Goal: Information Seeking & Learning: Obtain resource

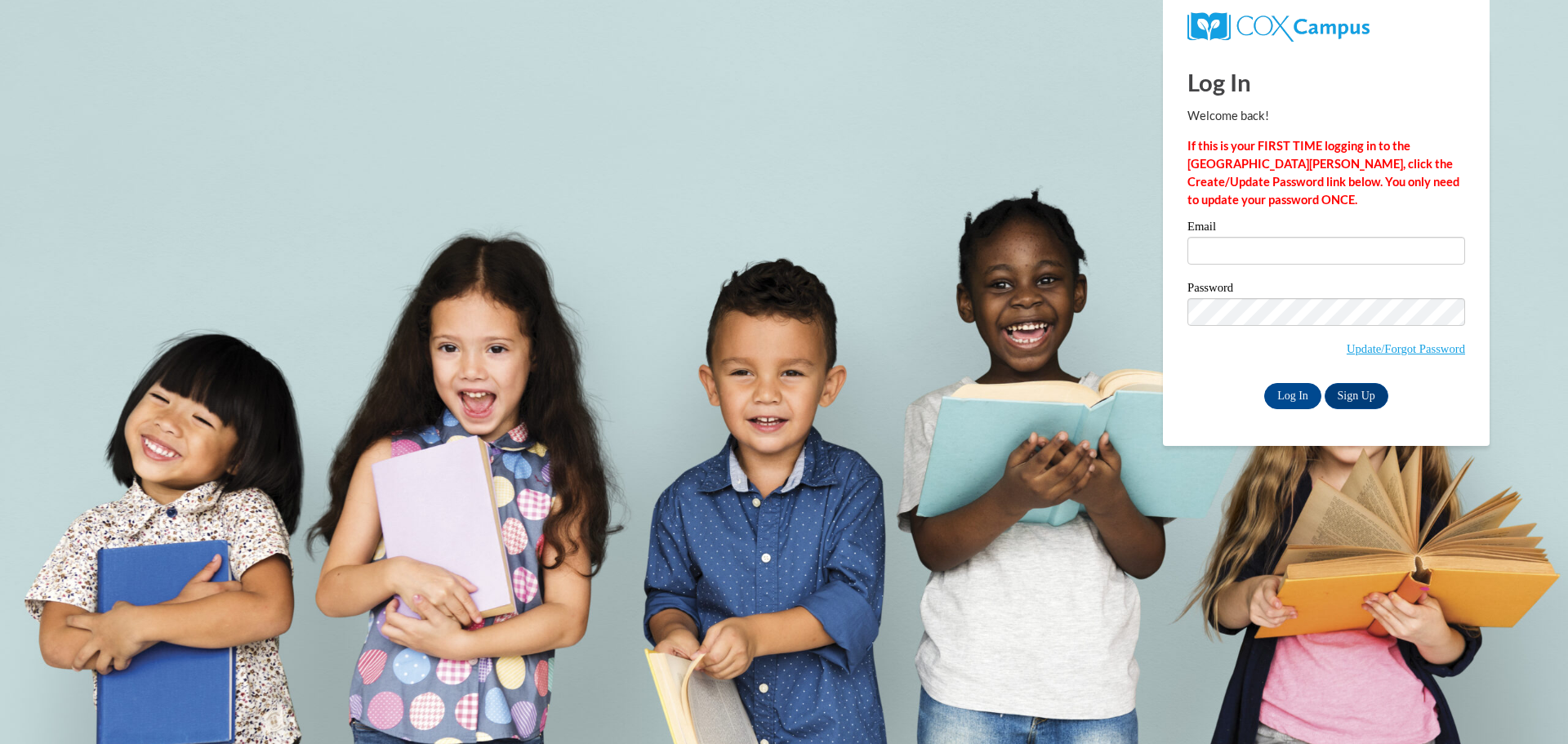
type input "[PERSON_NAME][EMAIL_ADDRESS][PERSON_NAME][PERSON_NAME][DOMAIN_NAME]"
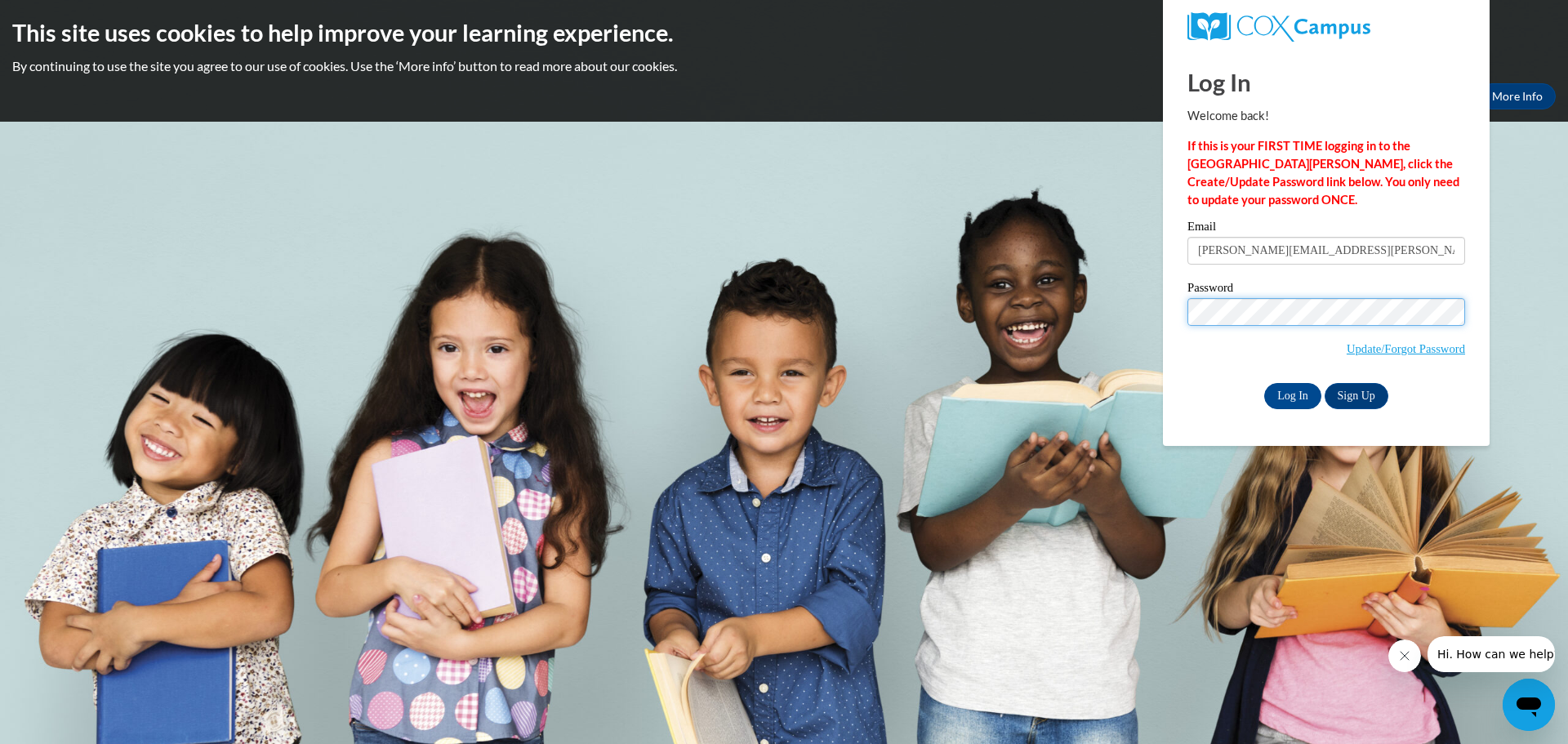
click at [1264, 383] on input "Log In" at bounding box center [1292, 396] width 57 height 26
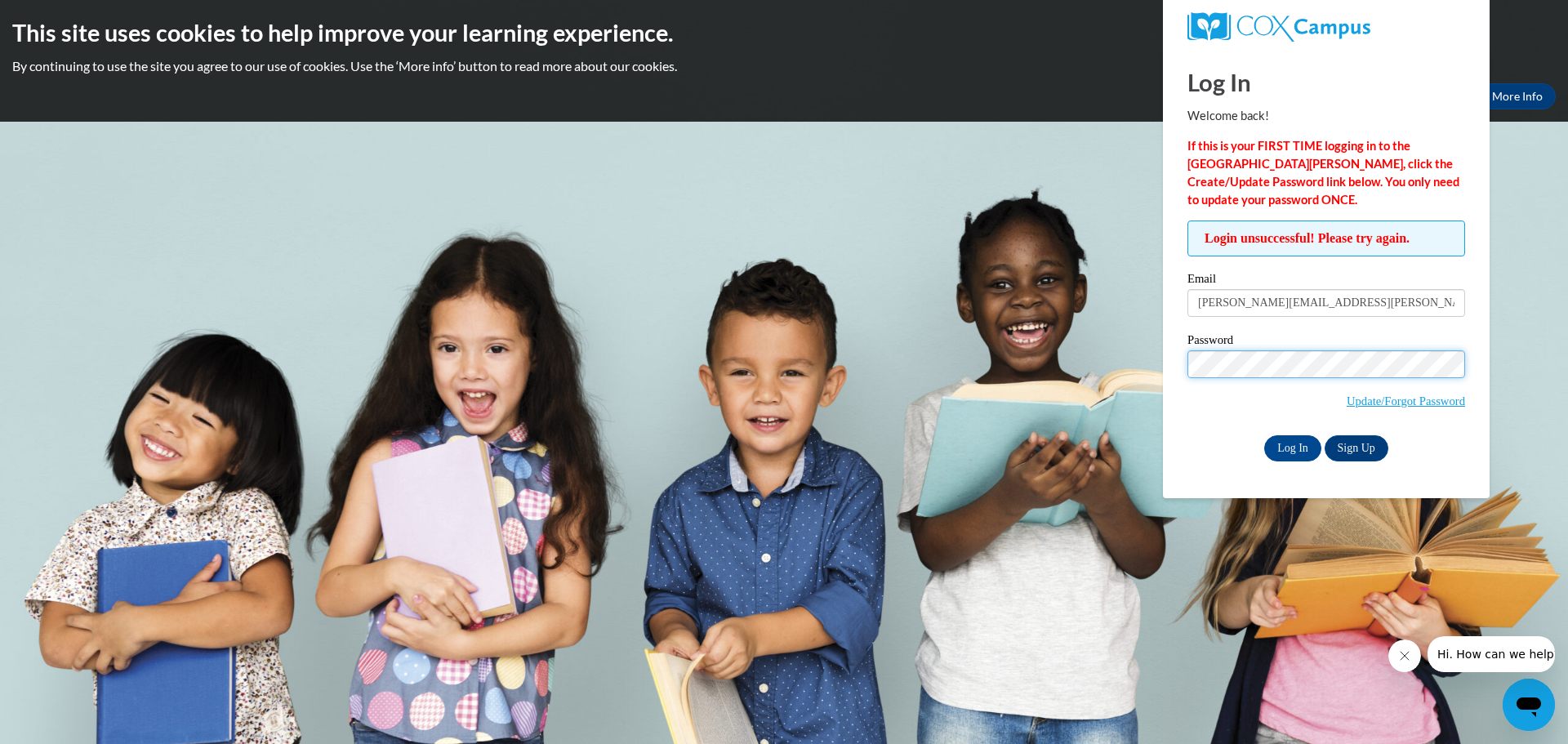
click at [1264, 435] on input "Log In" at bounding box center [1292, 448] width 57 height 26
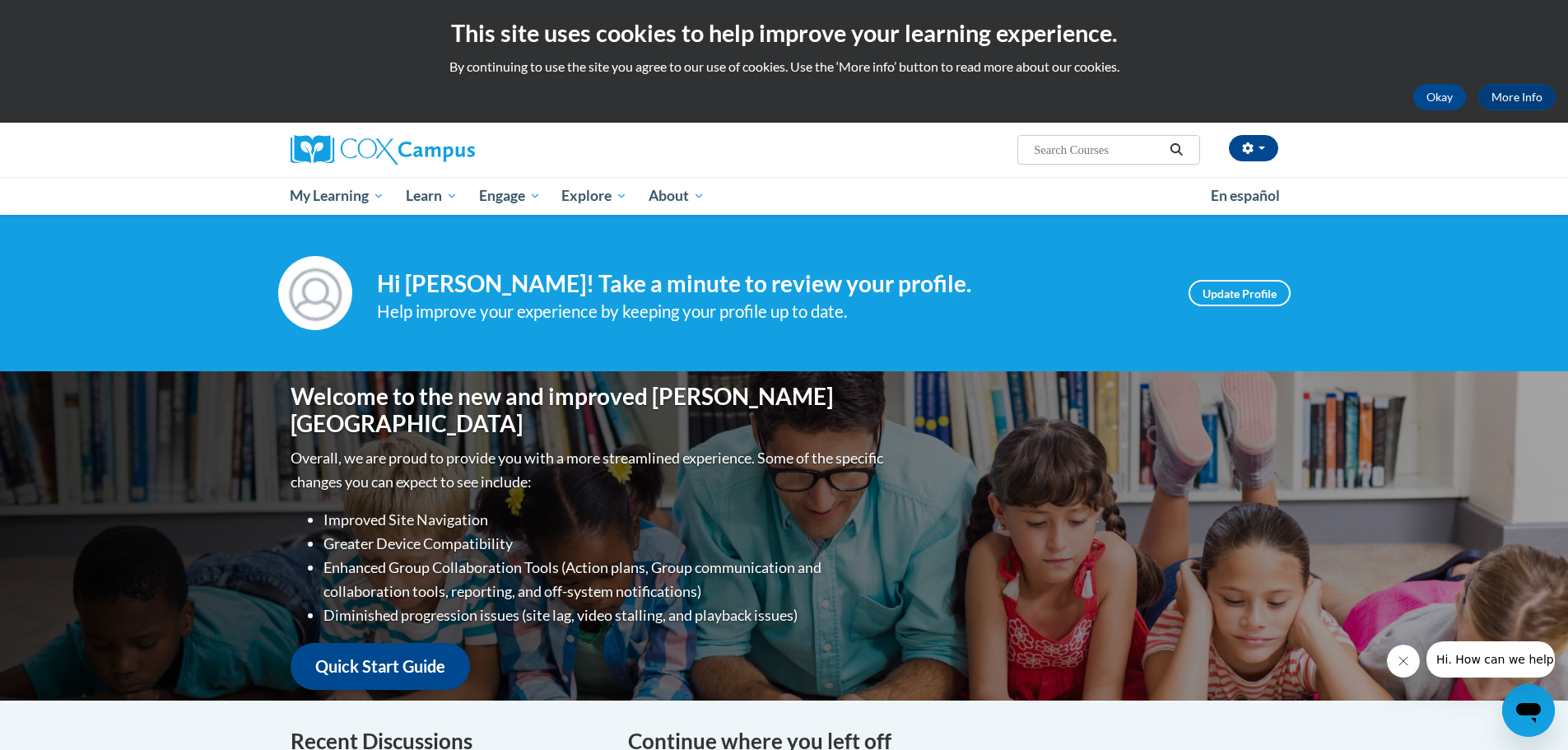
click at [1104, 149] on input "Search..." at bounding box center [1098, 150] width 132 height 20
type input "sound wall"
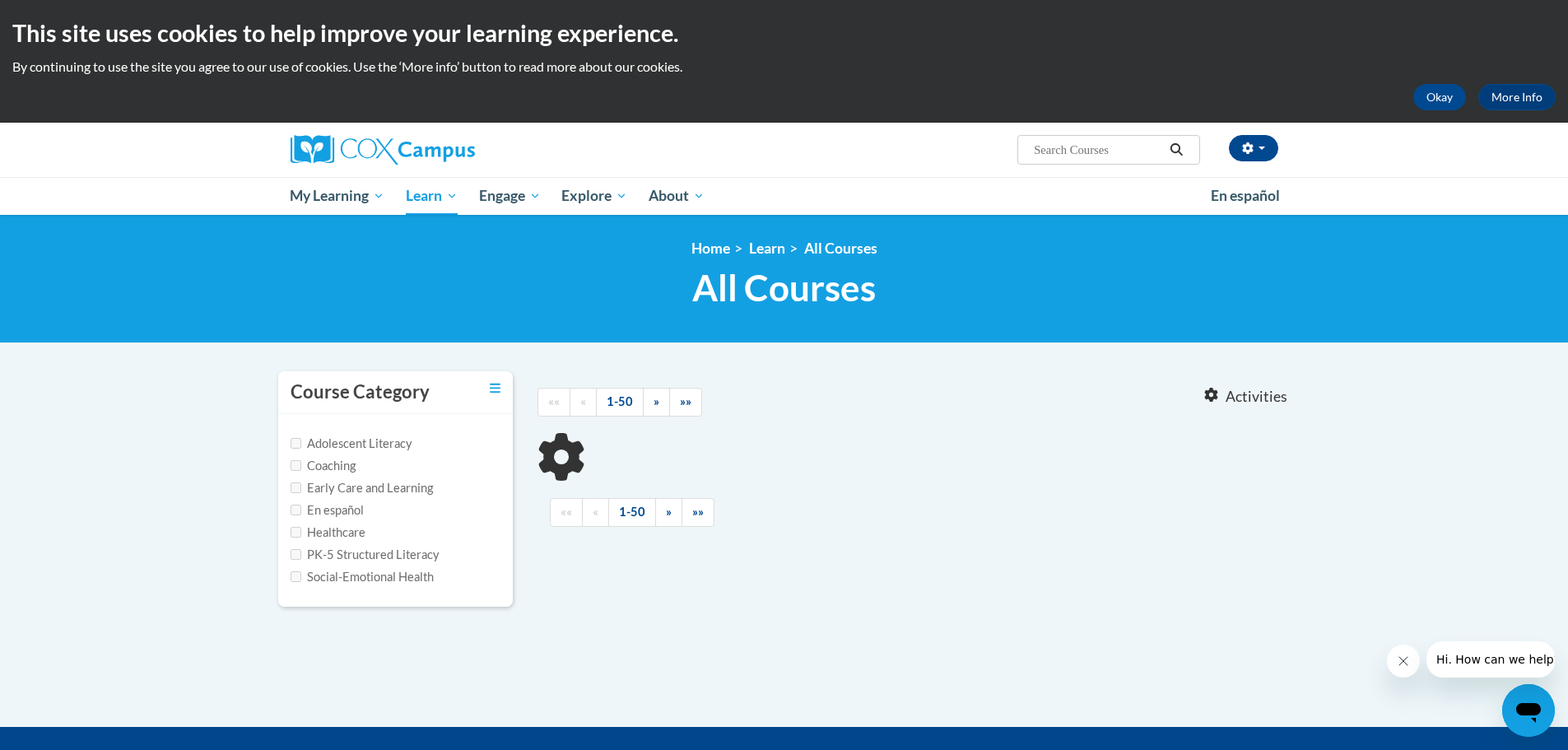
type input "sound wall"
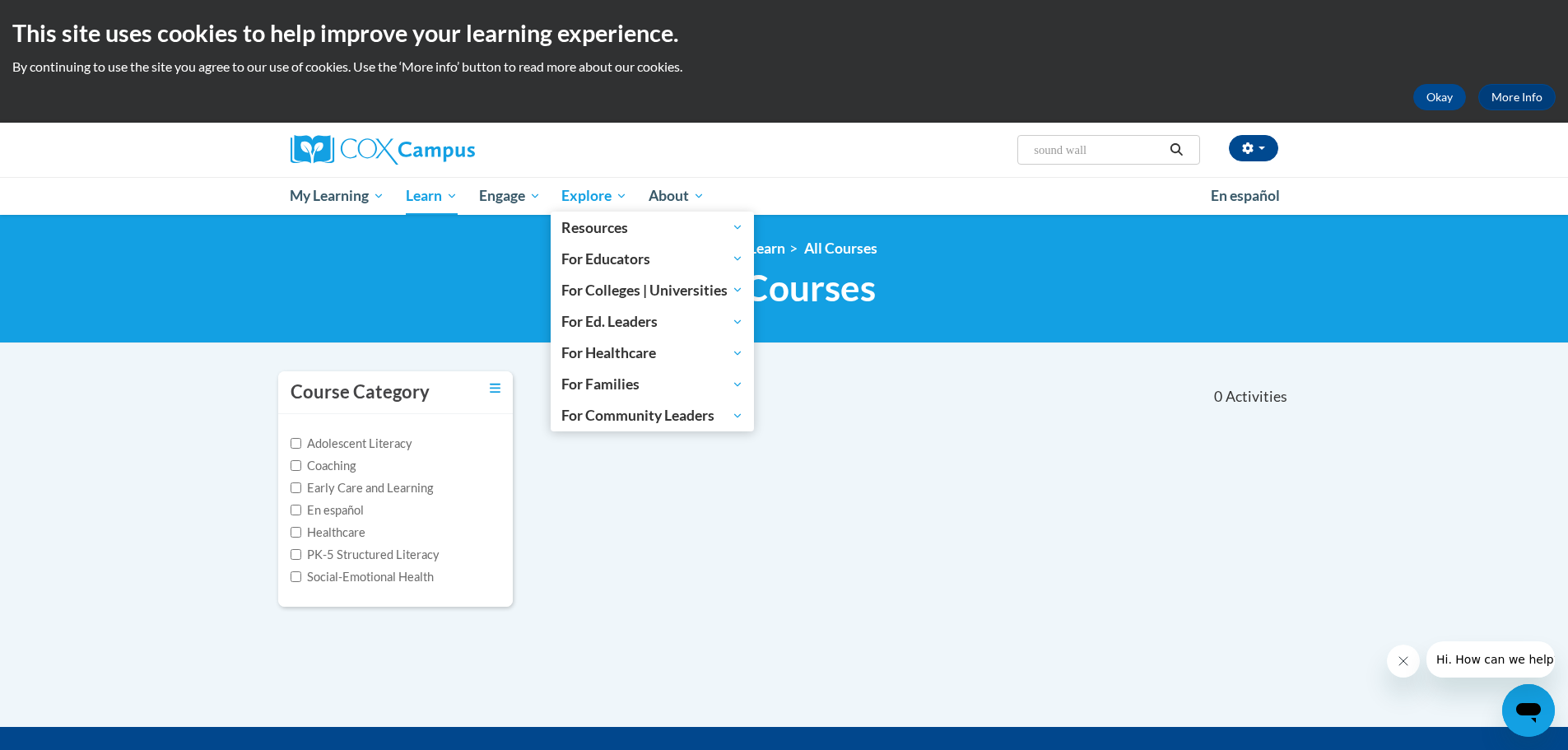
click at [577, 196] on span "Explore" at bounding box center [594, 196] width 66 height 20
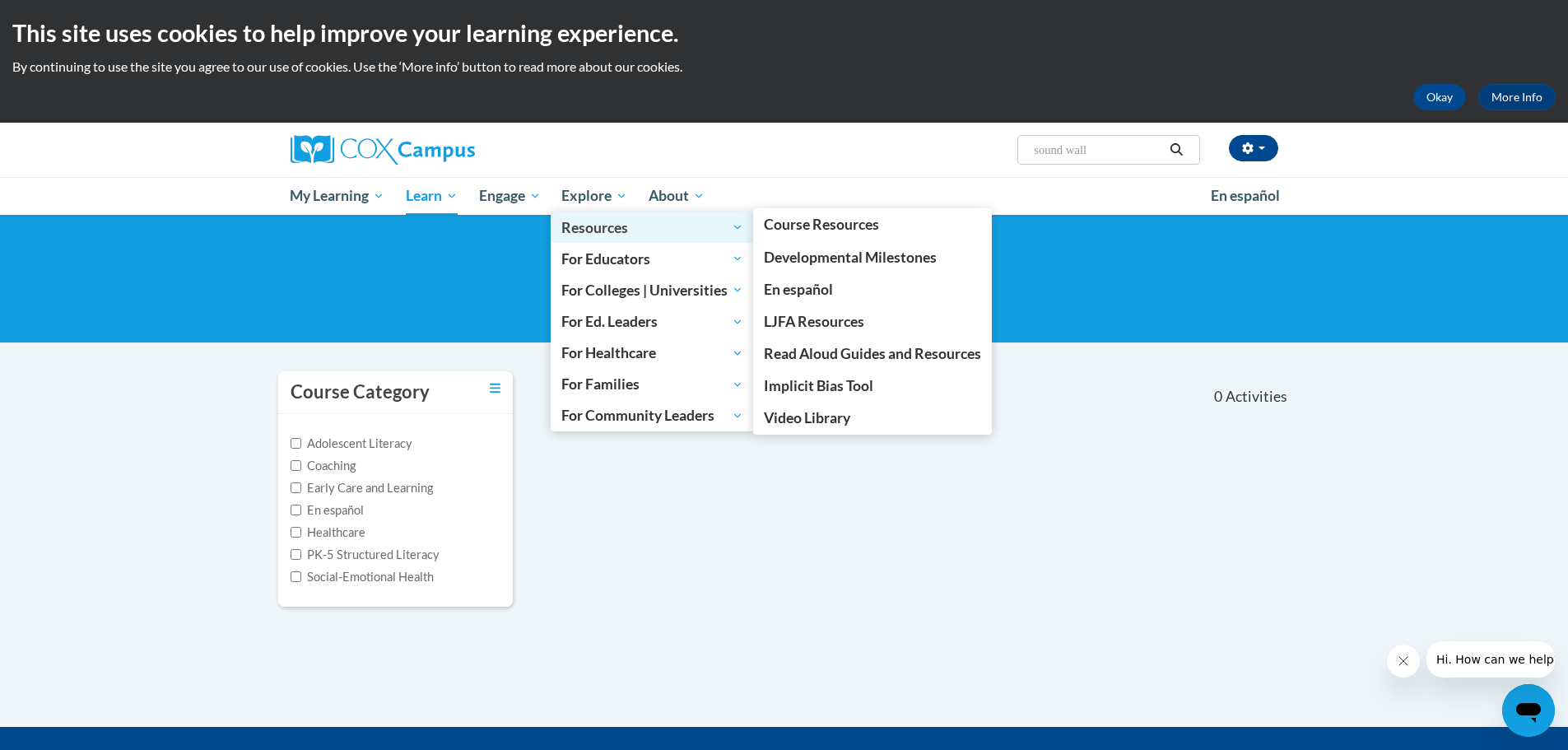
click at [587, 229] on span "Resources" at bounding box center [651, 227] width 182 height 20
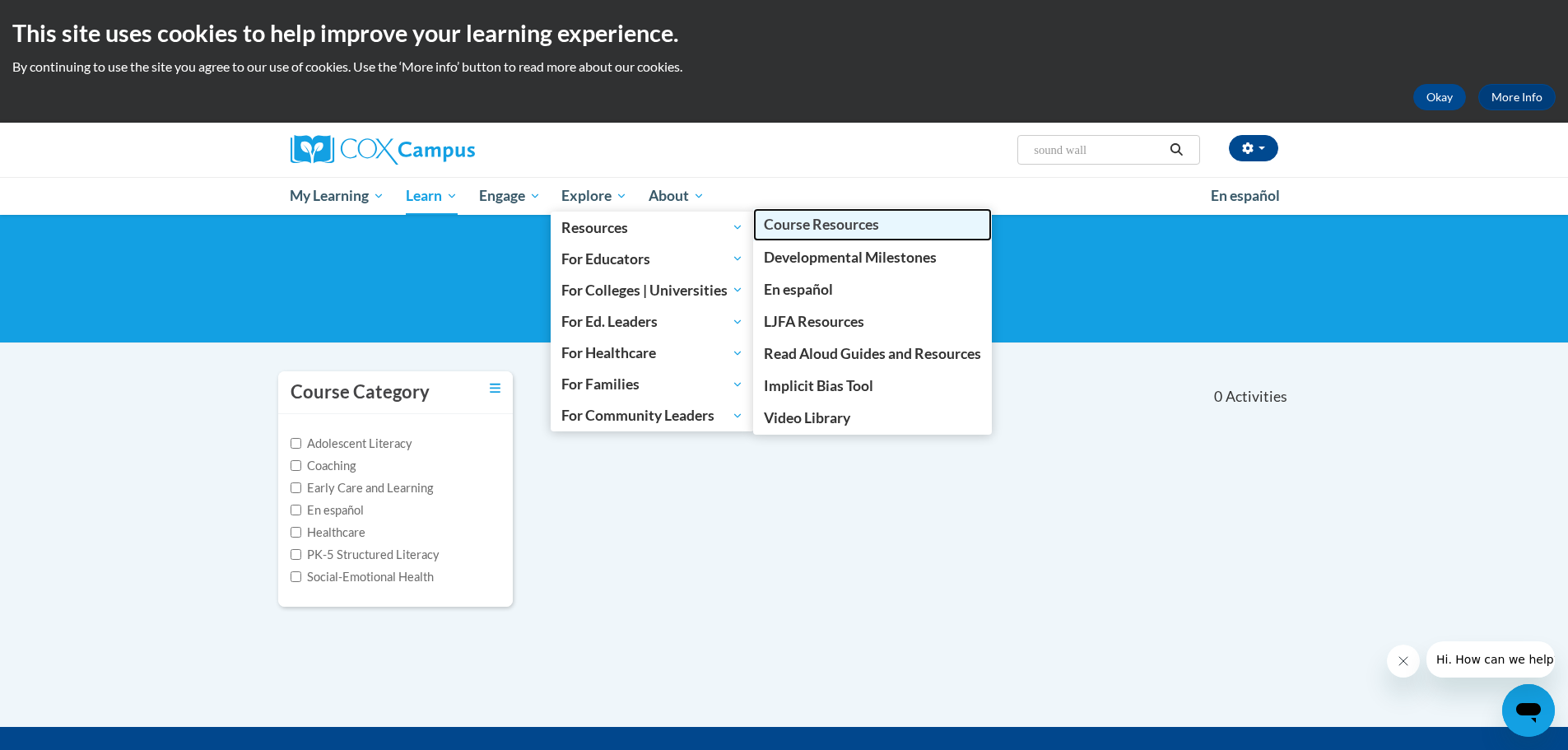
click at [800, 230] on span "Course Resources" at bounding box center [821, 223] width 115 height 17
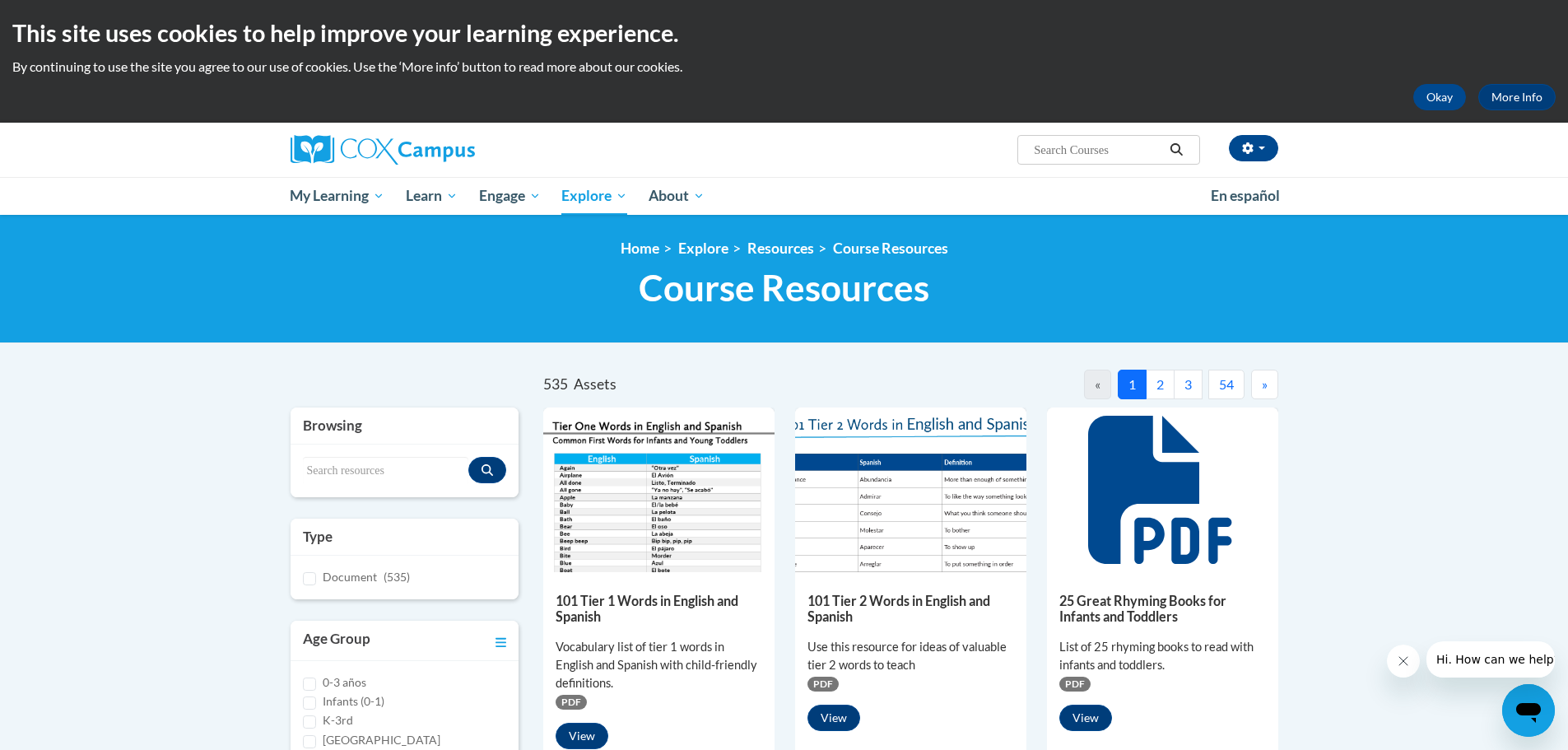
click at [353, 449] on div "Search resources" at bounding box center [404, 470] width 229 height 52
click at [356, 465] on input "Search resources" at bounding box center [386, 470] width 166 height 28
type input "sound wall"
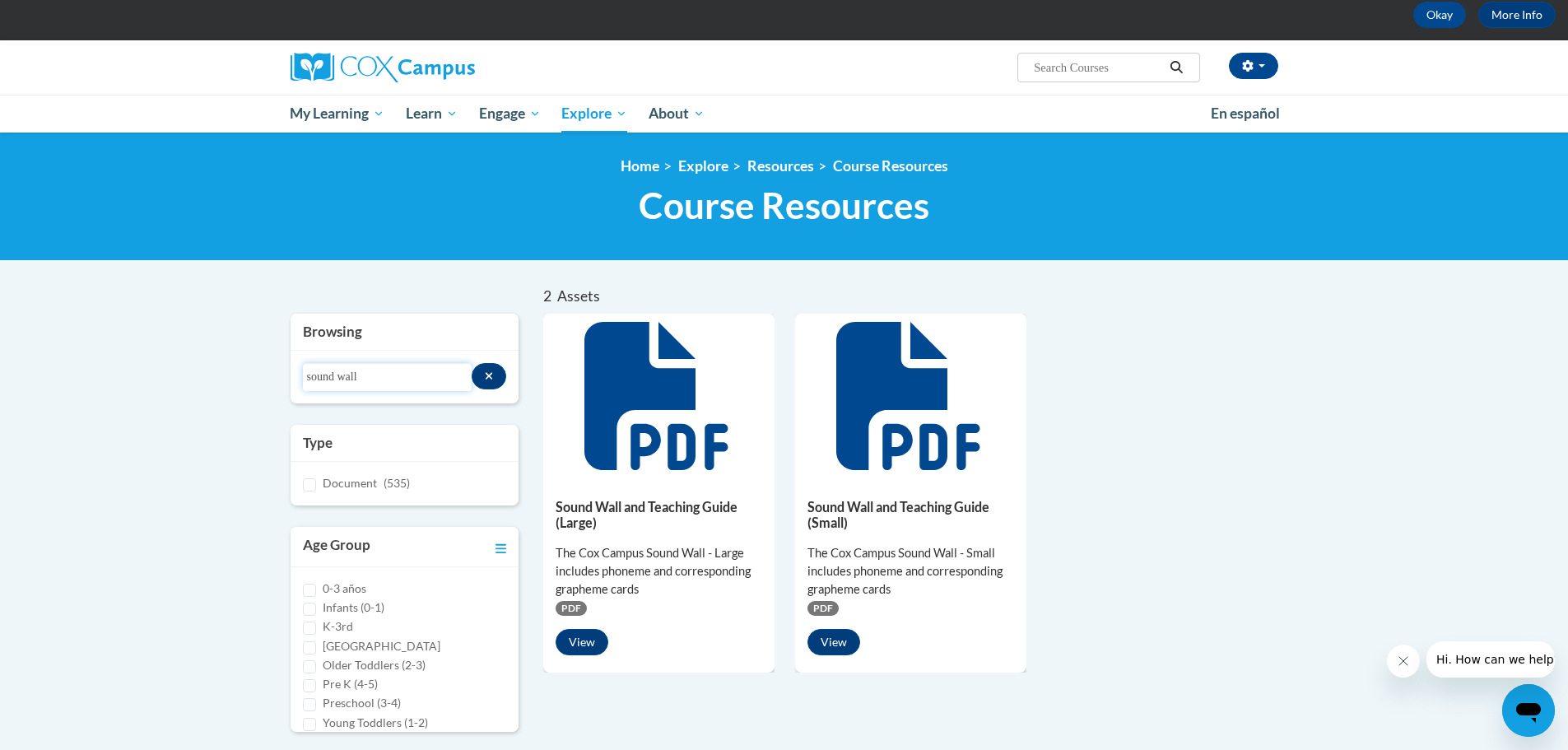
scroll to position [165, 0]
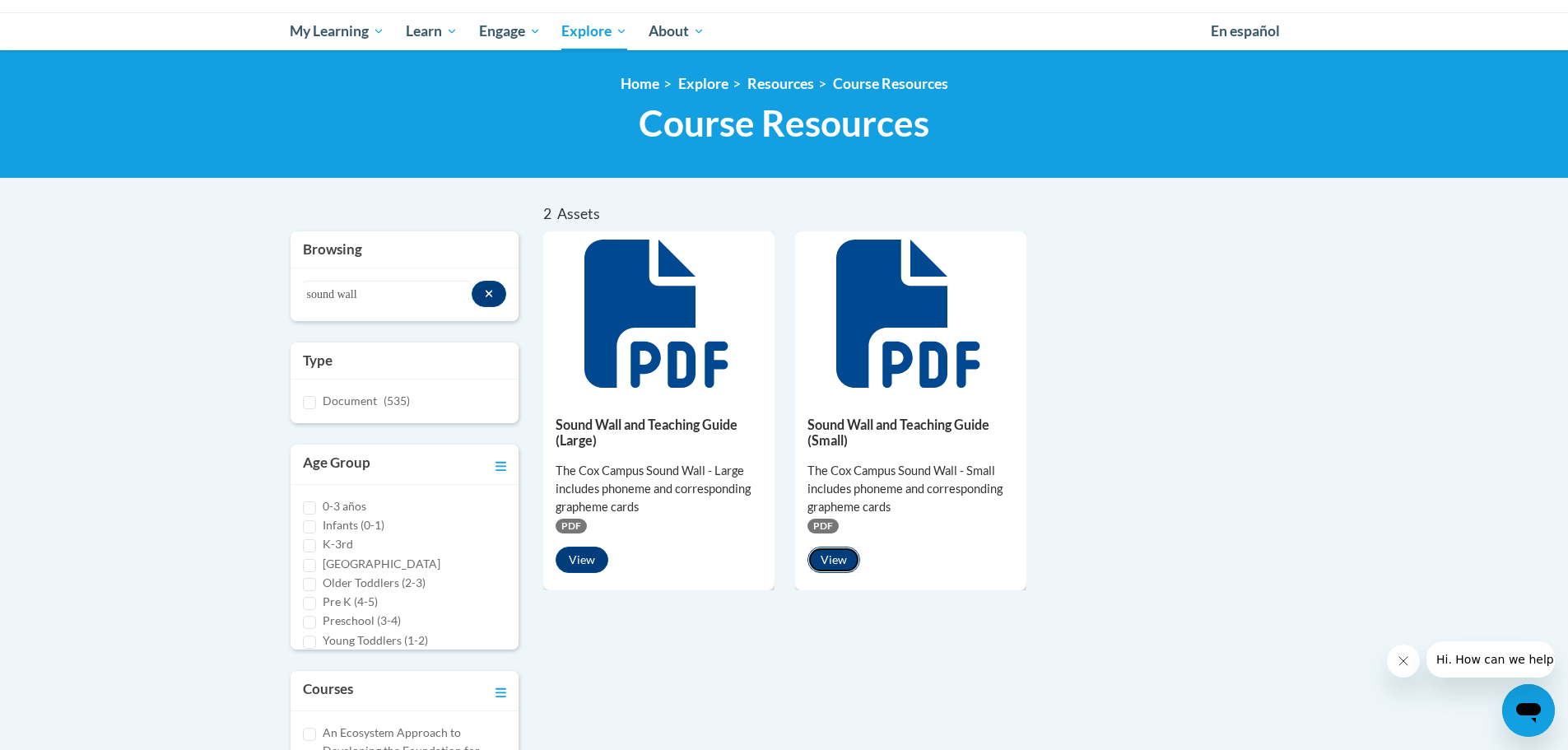
click at [834, 564] on button "View" at bounding box center [833, 559] width 52 height 26
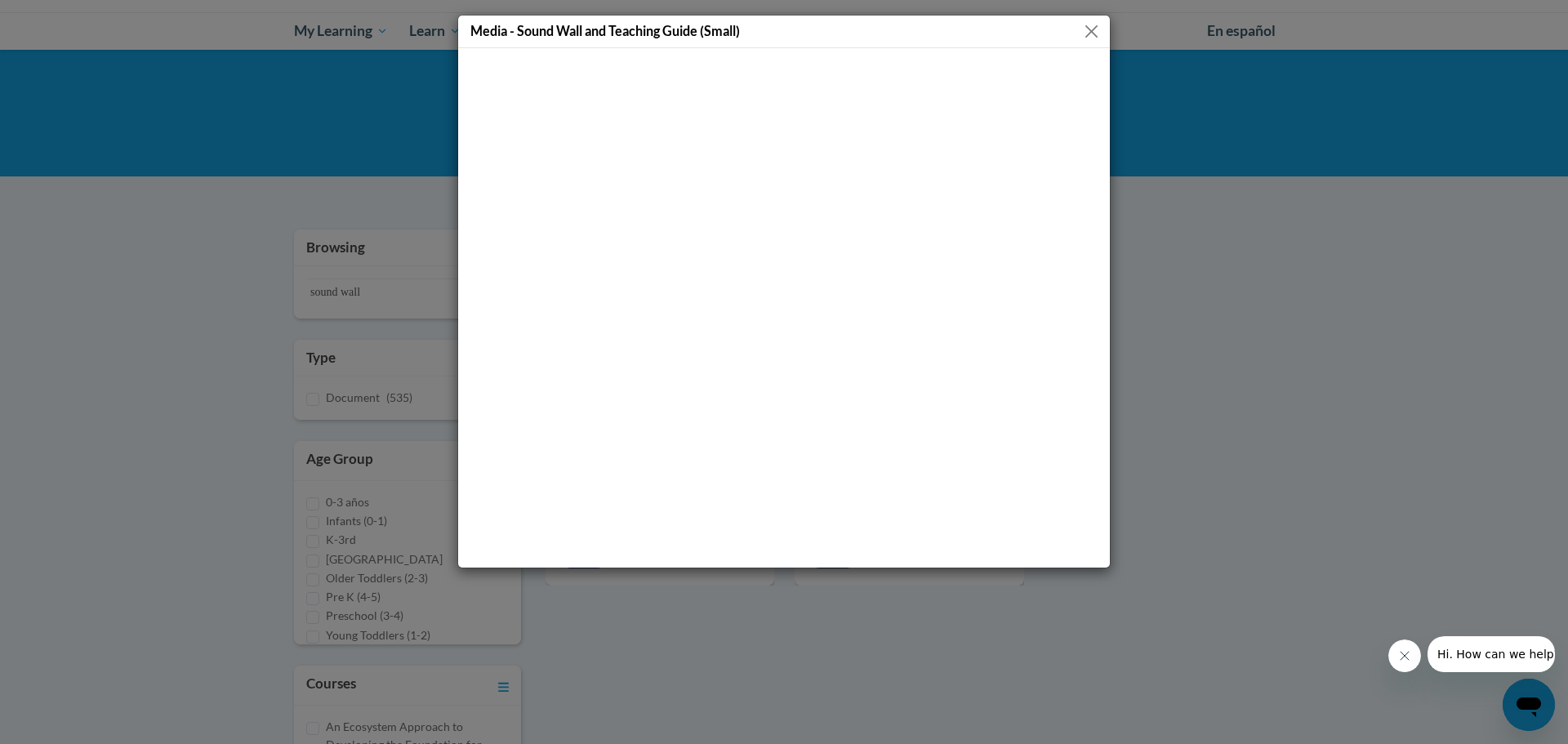
click at [1099, 20] on div "Media - Sound Wall and Teaching Guide (Small)" at bounding box center [784, 31] width 652 height 32
click at [1091, 30] on button "Close" at bounding box center [1091, 31] width 21 height 21
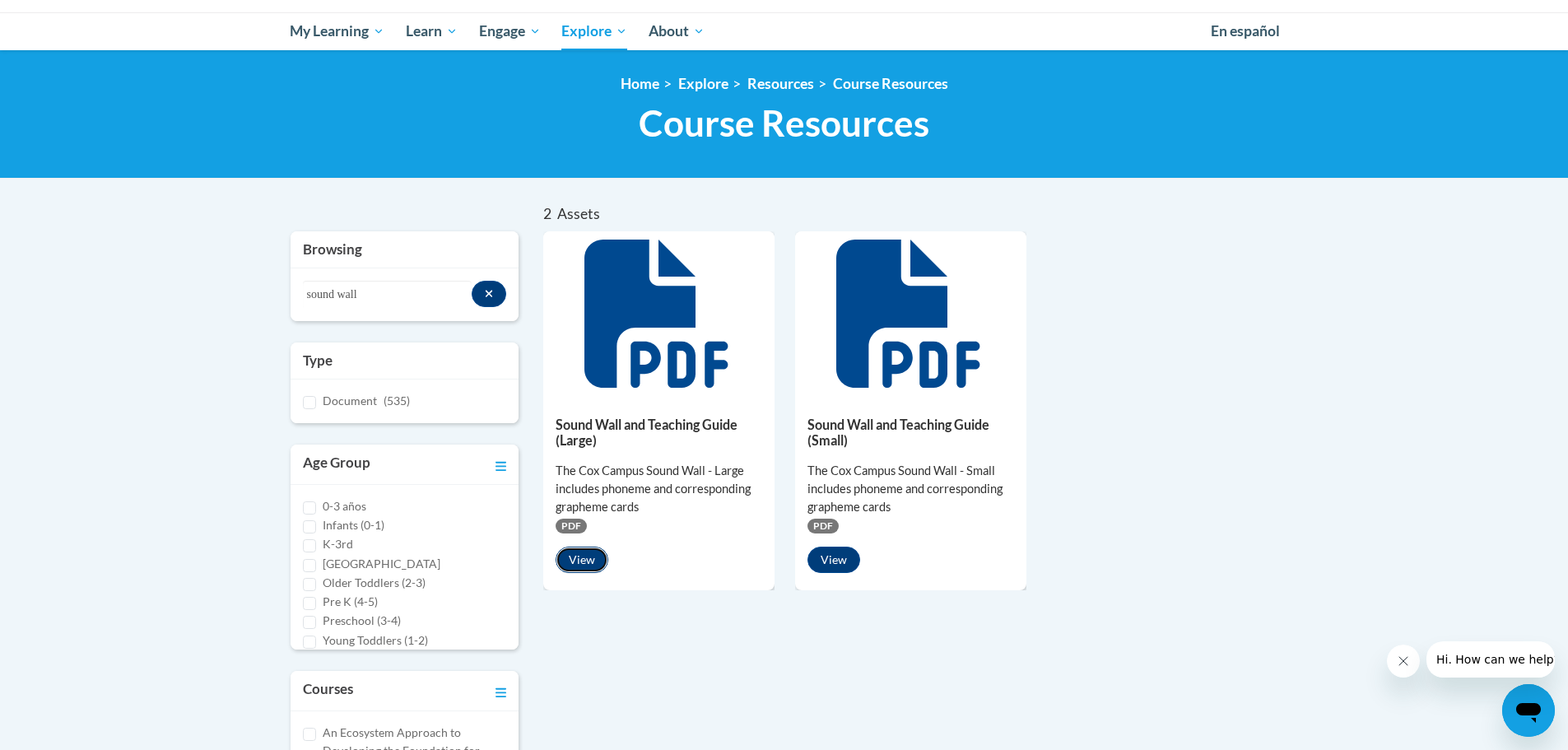
click at [574, 560] on button "View" at bounding box center [582, 559] width 52 height 26
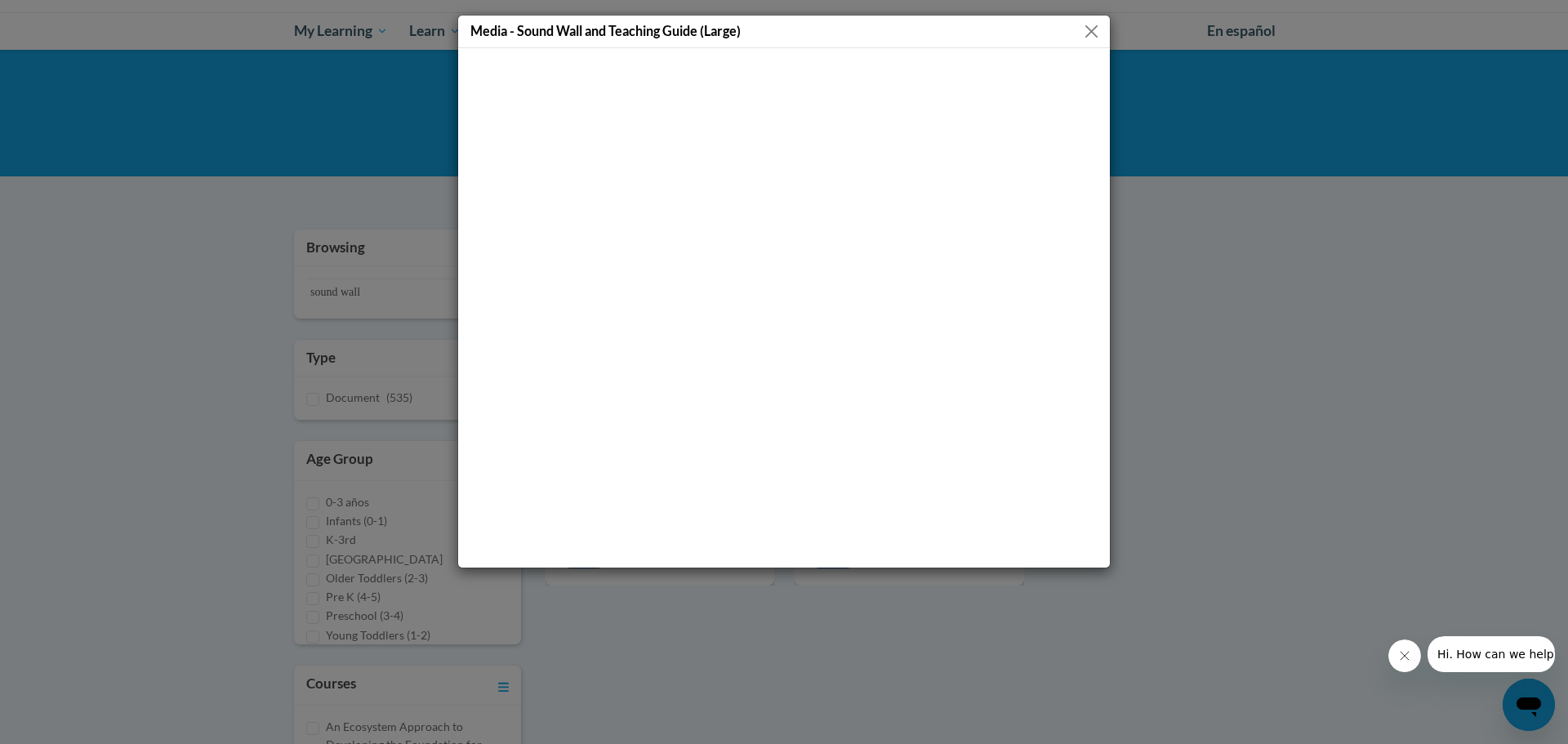
click at [1092, 35] on button "Close" at bounding box center [1091, 31] width 21 height 21
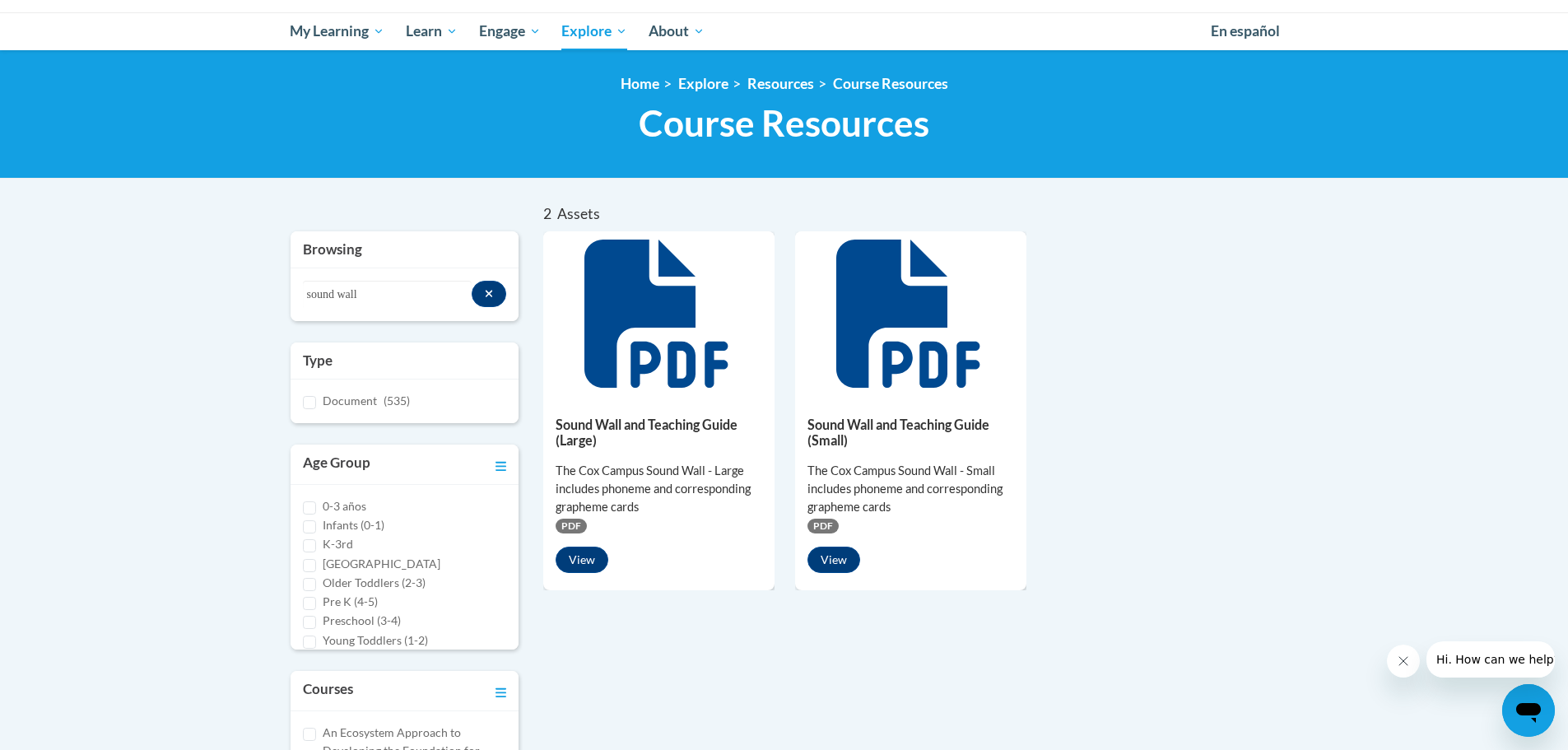
click at [575, 517] on div "PDF" at bounding box center [659, 525] width 206 height 18
click at [626, 430] on h5 "Sound Wall and Teaching Guide (Large)" at bounding box center [659, 432] width 206 height 32
click at [635, 423] on h5 "Sound Wall and Teaching Guide (Large)" at bounding box center [659, 432] width 206 height 32
click at [641, 352] on icon at bounding box center [659, 314] width 148 height 148
click at [642, 351] on icon at bounding box center [659, 314] width 148 height 148
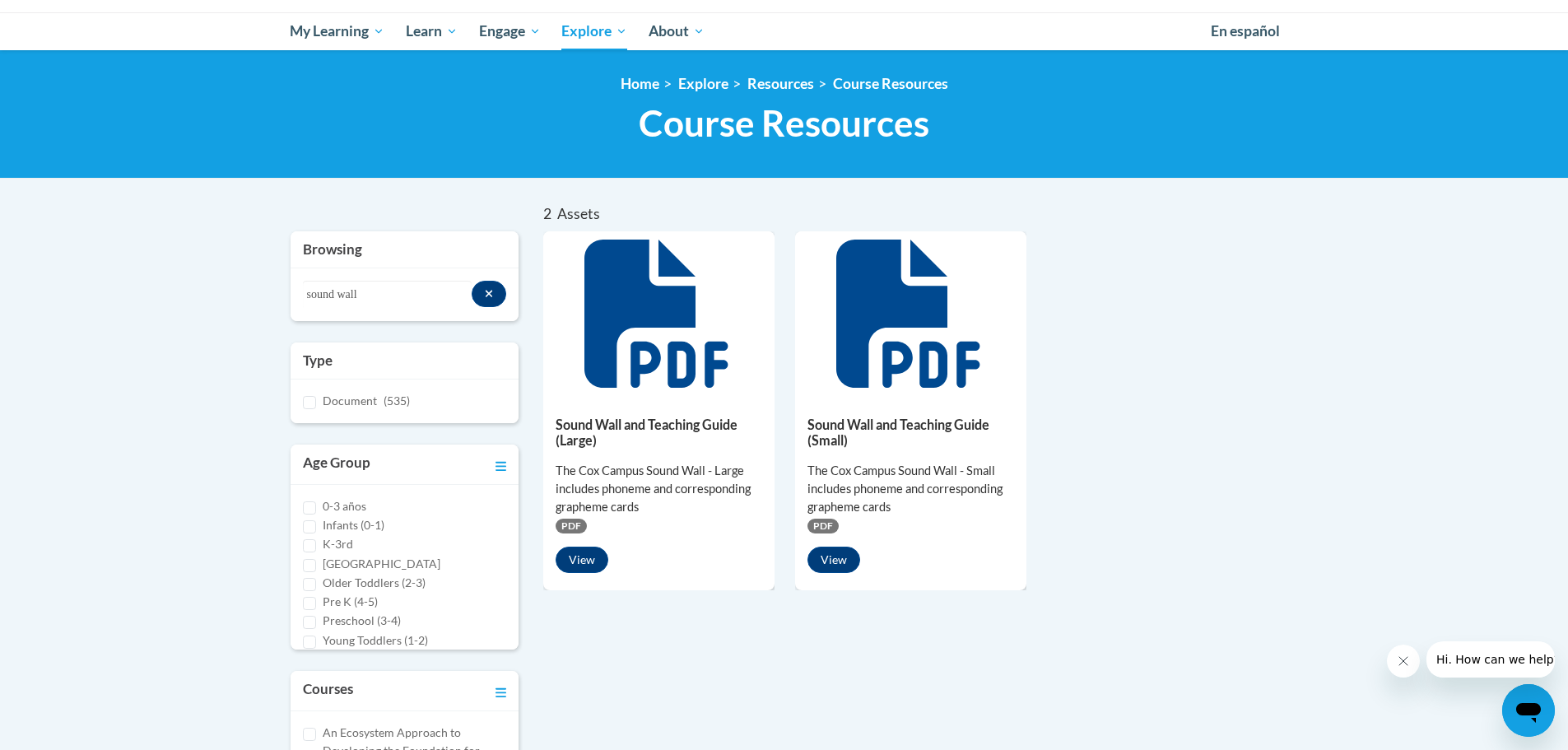
click at [624, 338] on icon at bounding box center [659, 314] width 148 height 148
click at [611, 353] on icon at bounding box center [656, 314] width 143 height 148
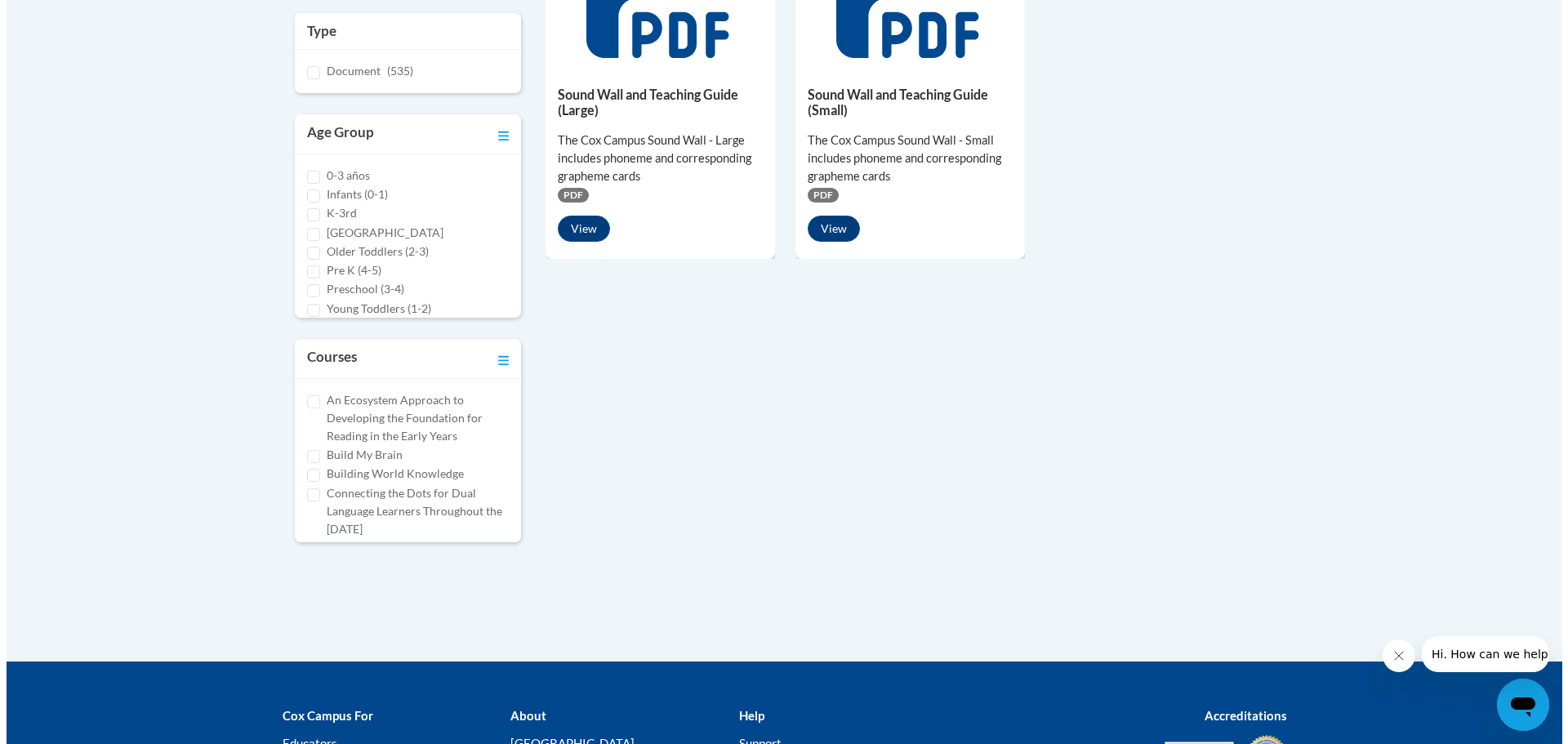
scroll to position [408, 0]
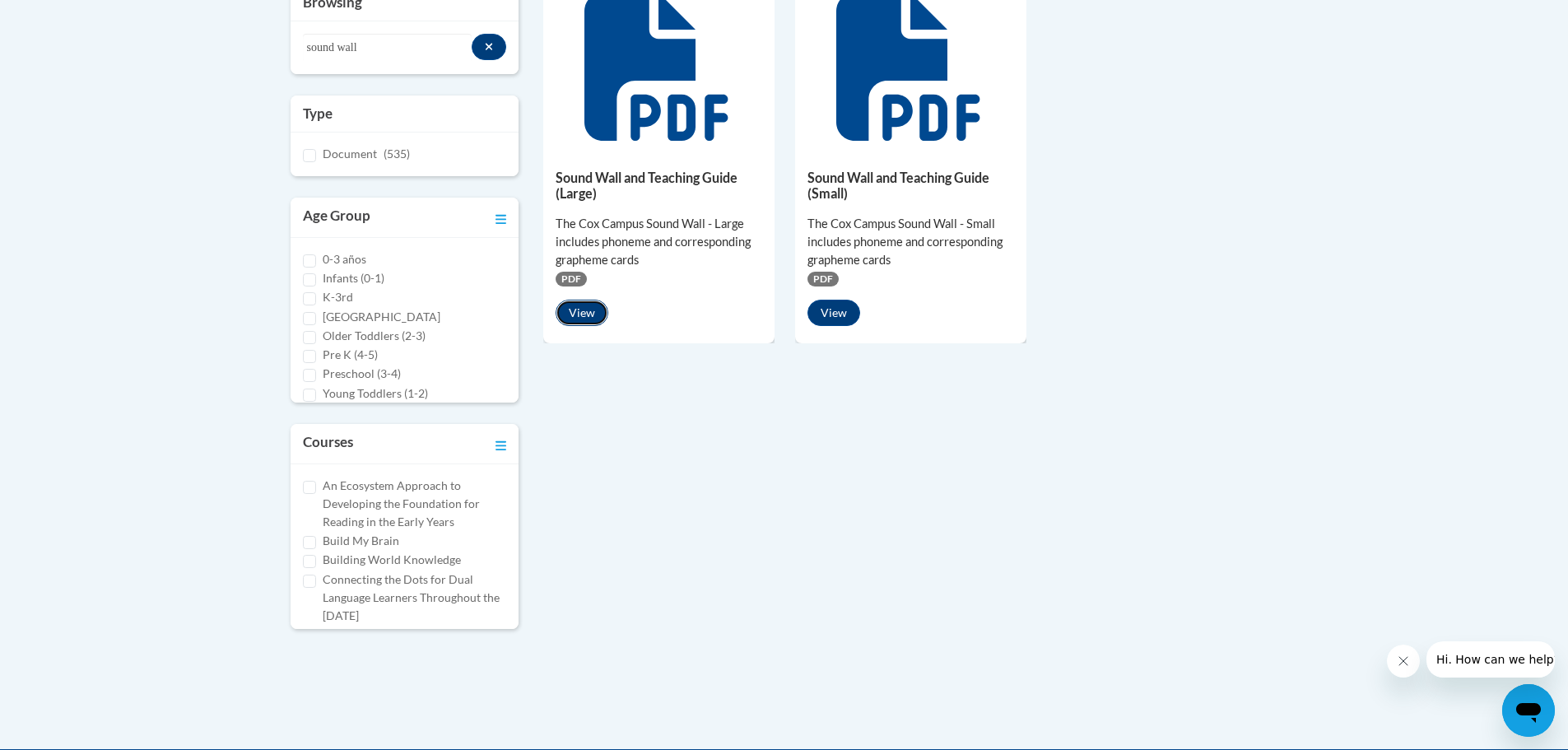
click at [587, 323] on button "View" at bounding box center [582, 312] width 52 height 26
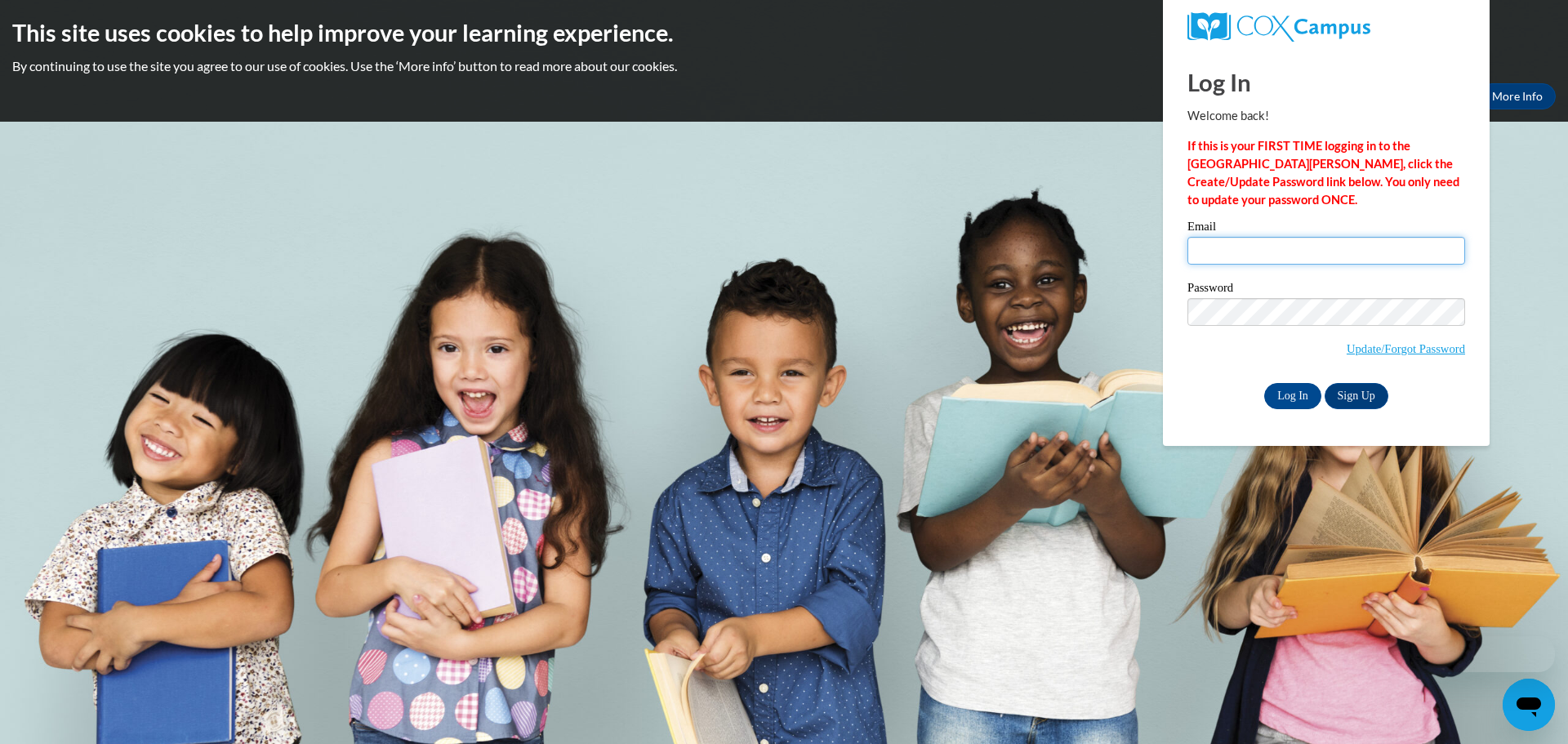
click at [1218, 241] on input "Email" at bounding box center [1326, 250] width 277 height 28
type input "julie.anderson@colquitt.k12.ga.us"
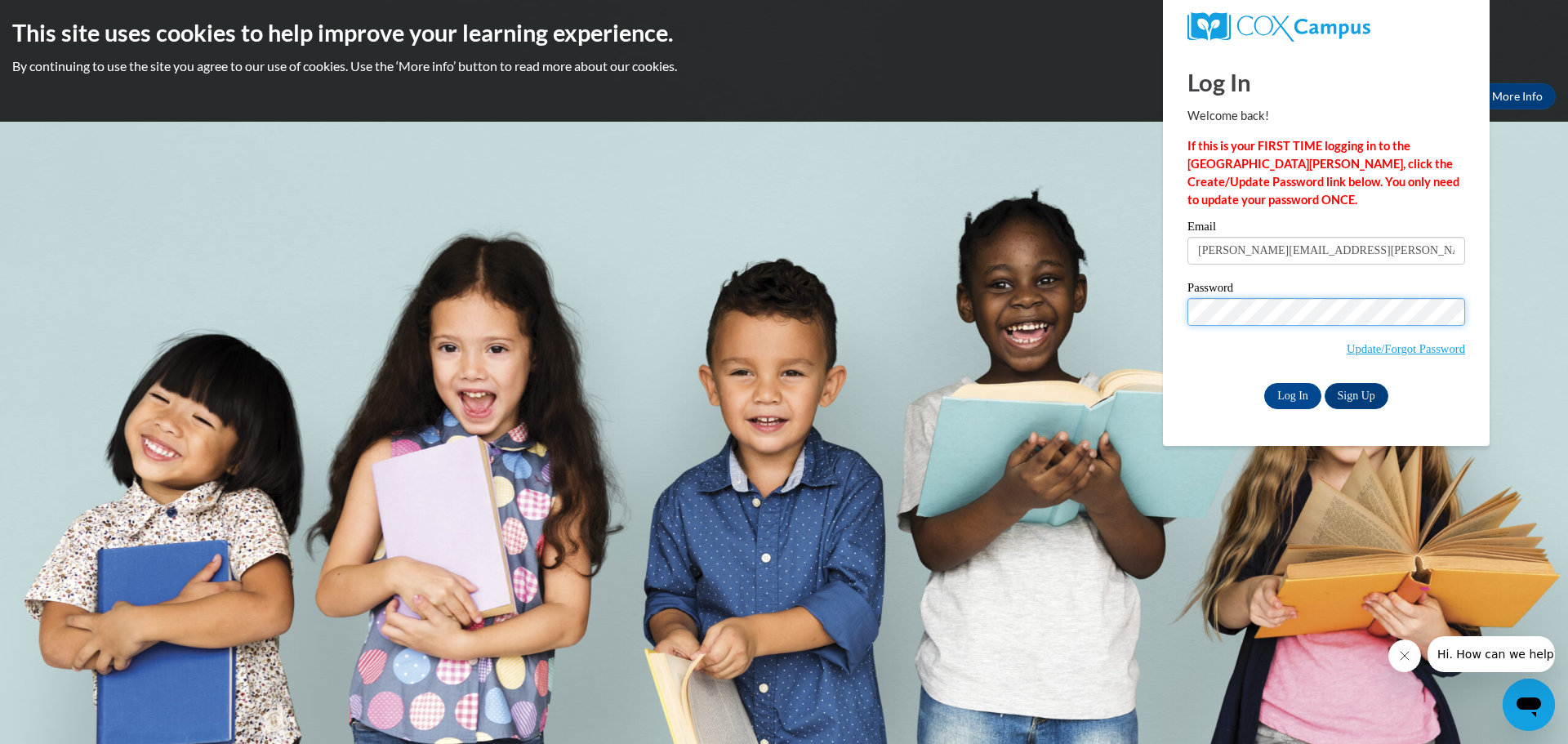
click at [1264, 383] on input "Log In" at bounding box center [1292, 396] width 57 height 26
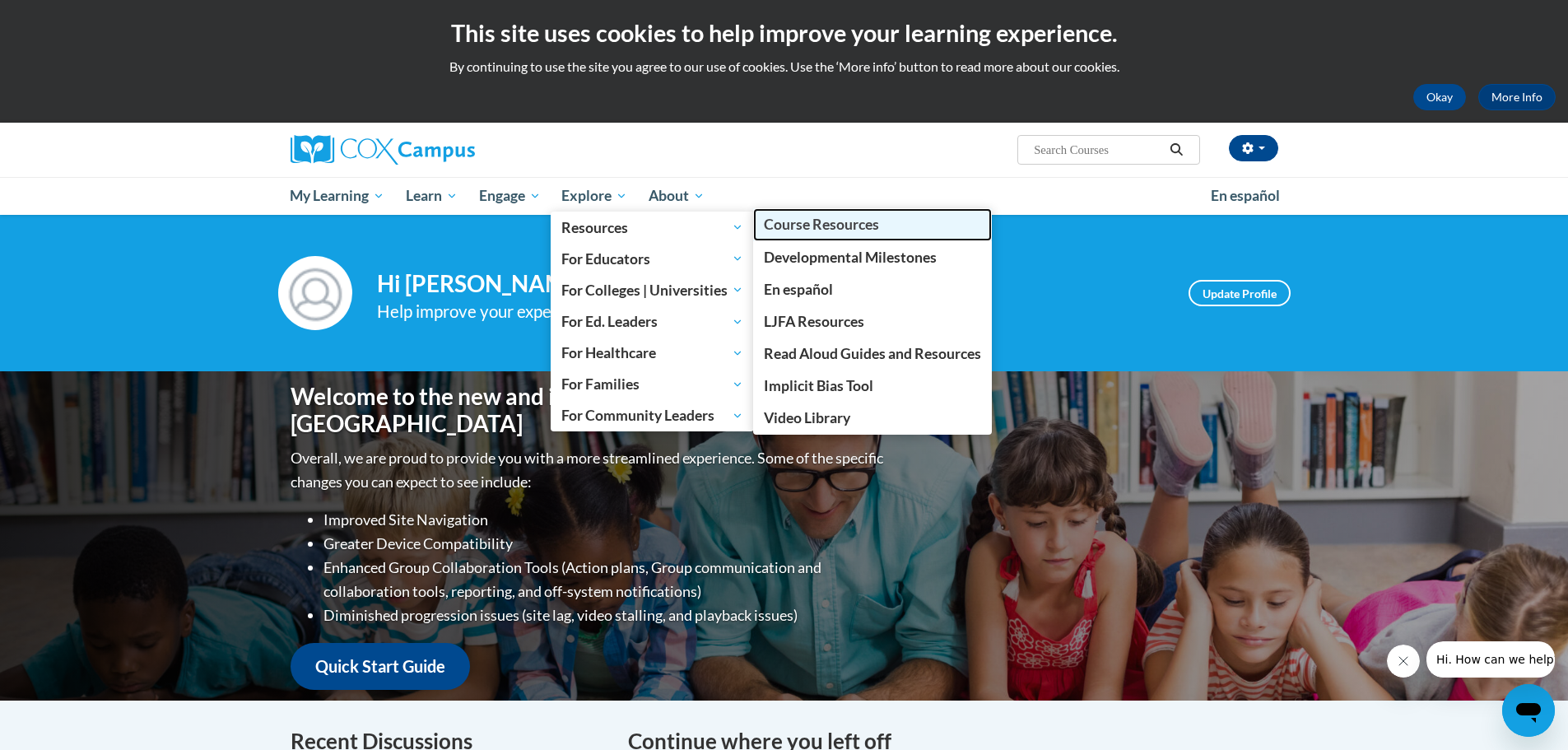
click at [799, 230] on span "Course Resources" at bounding box center [821, 223] width 115 height 17
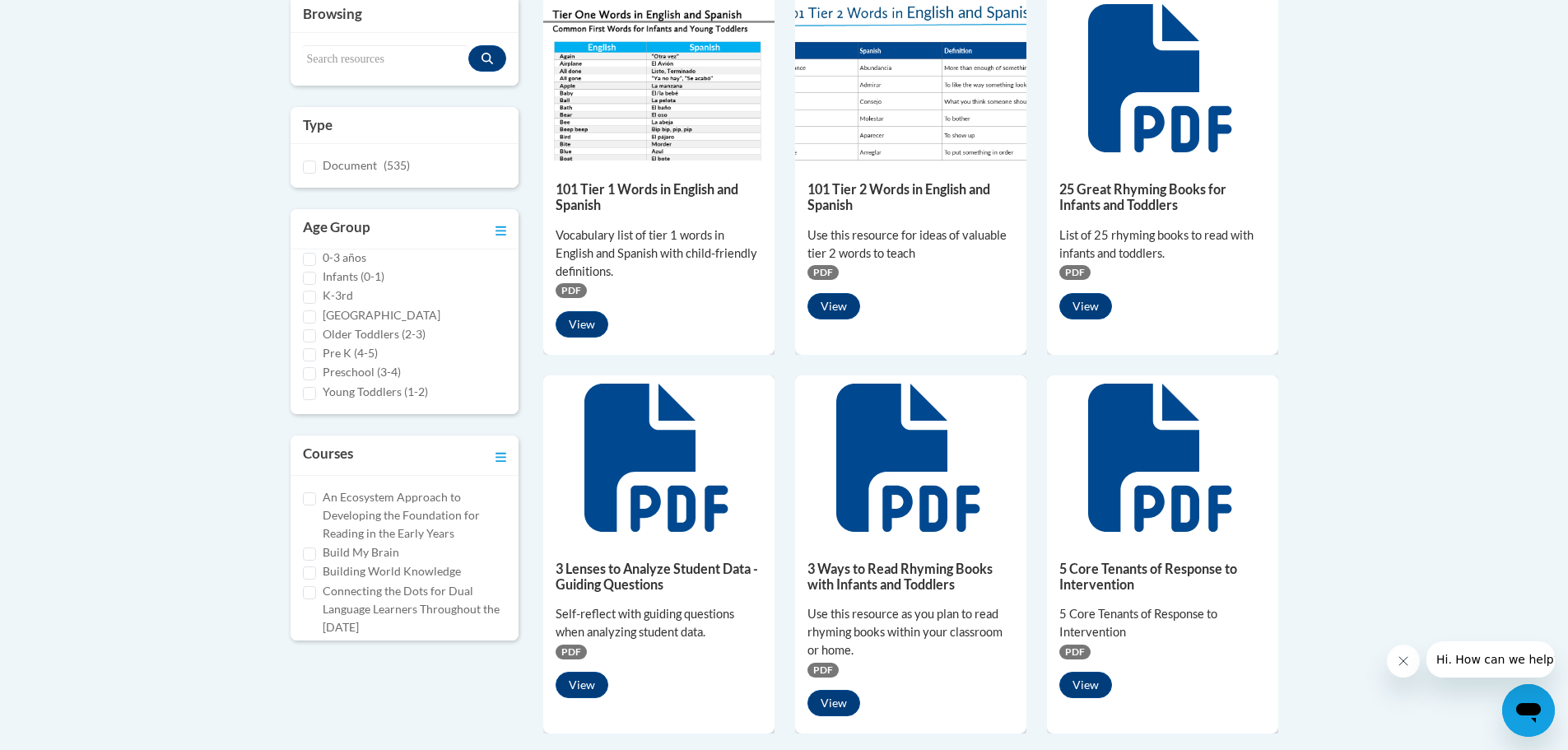
scroll to position [82, 0]
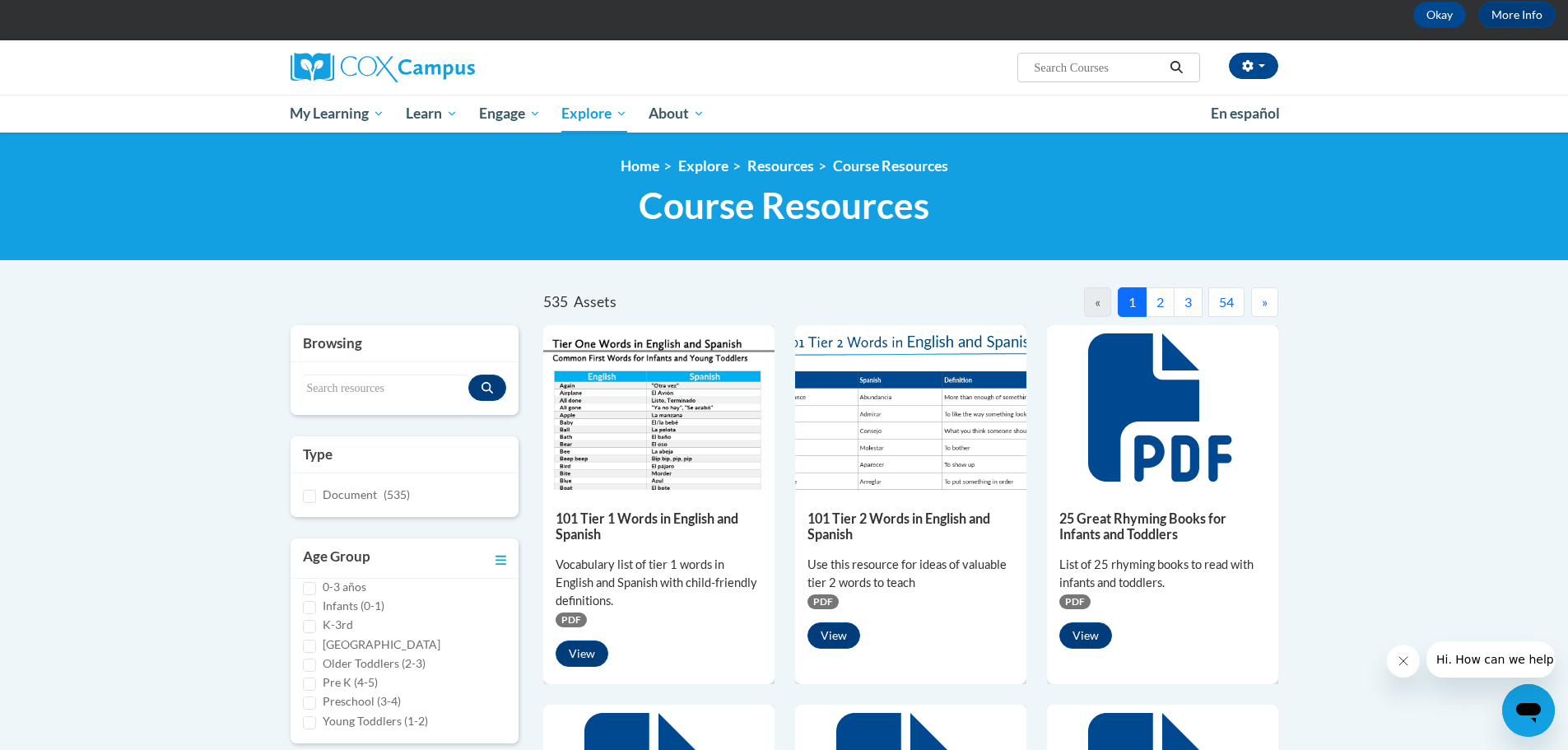
click at [342, 362] on div "Search resources" at bounding box center [404, 388] width 229 height 52
click at [333, 387] on input "Search resources" at bounding box center [386, 388] width 166 height 28
type input "sound wall"
click at [491, 392] on icon "Search resources" at bounding box center [487, 387] width 12 height 12
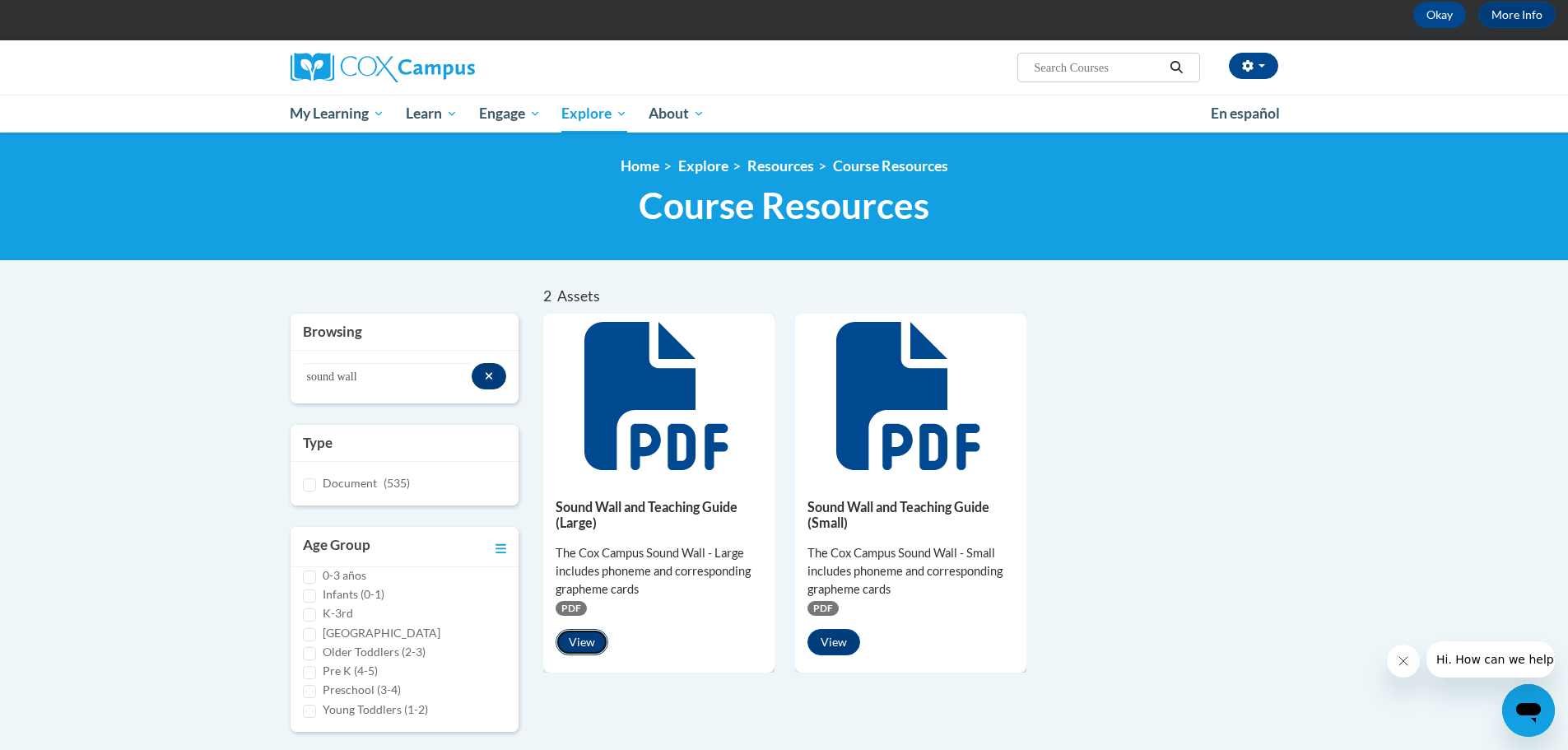
click at [586, 647] on button "View" at bounding box center [582, 641] width 52 height 26
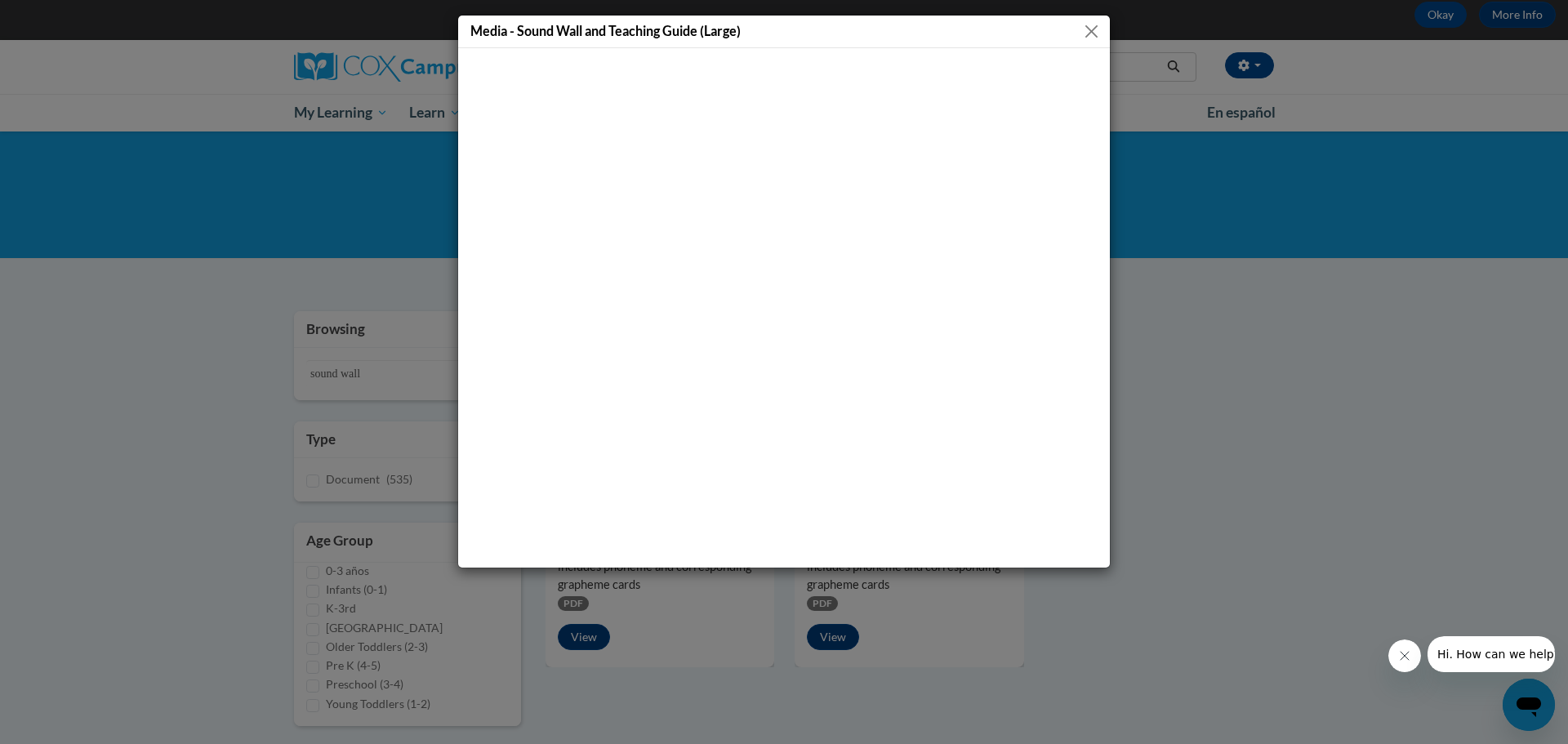
click at [1085, 35] on button "Close" at bounding box center [1091, 31] width 21 height 21
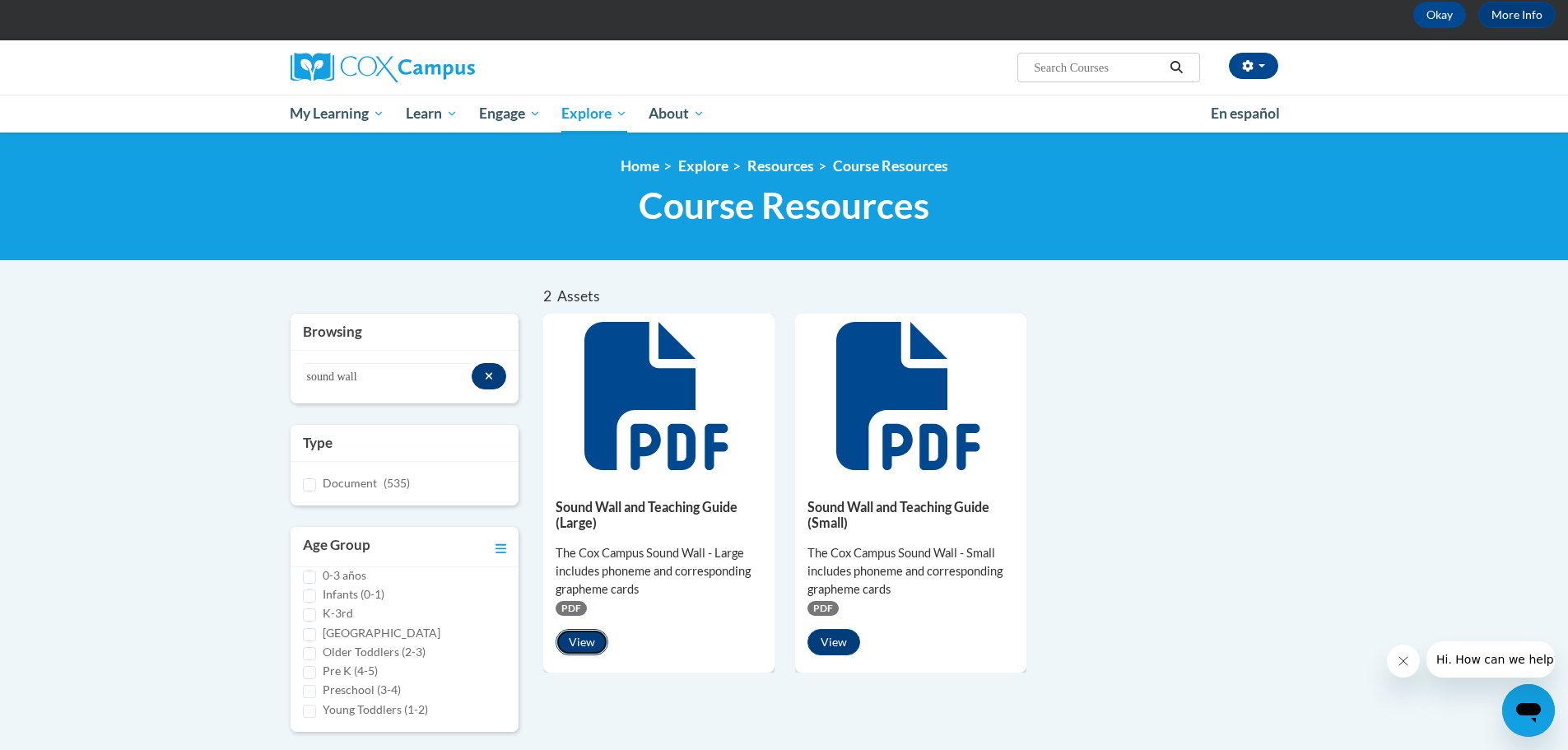
click at [582, 642] on button "View" at bounding box center [582, 641] width 52 height 26
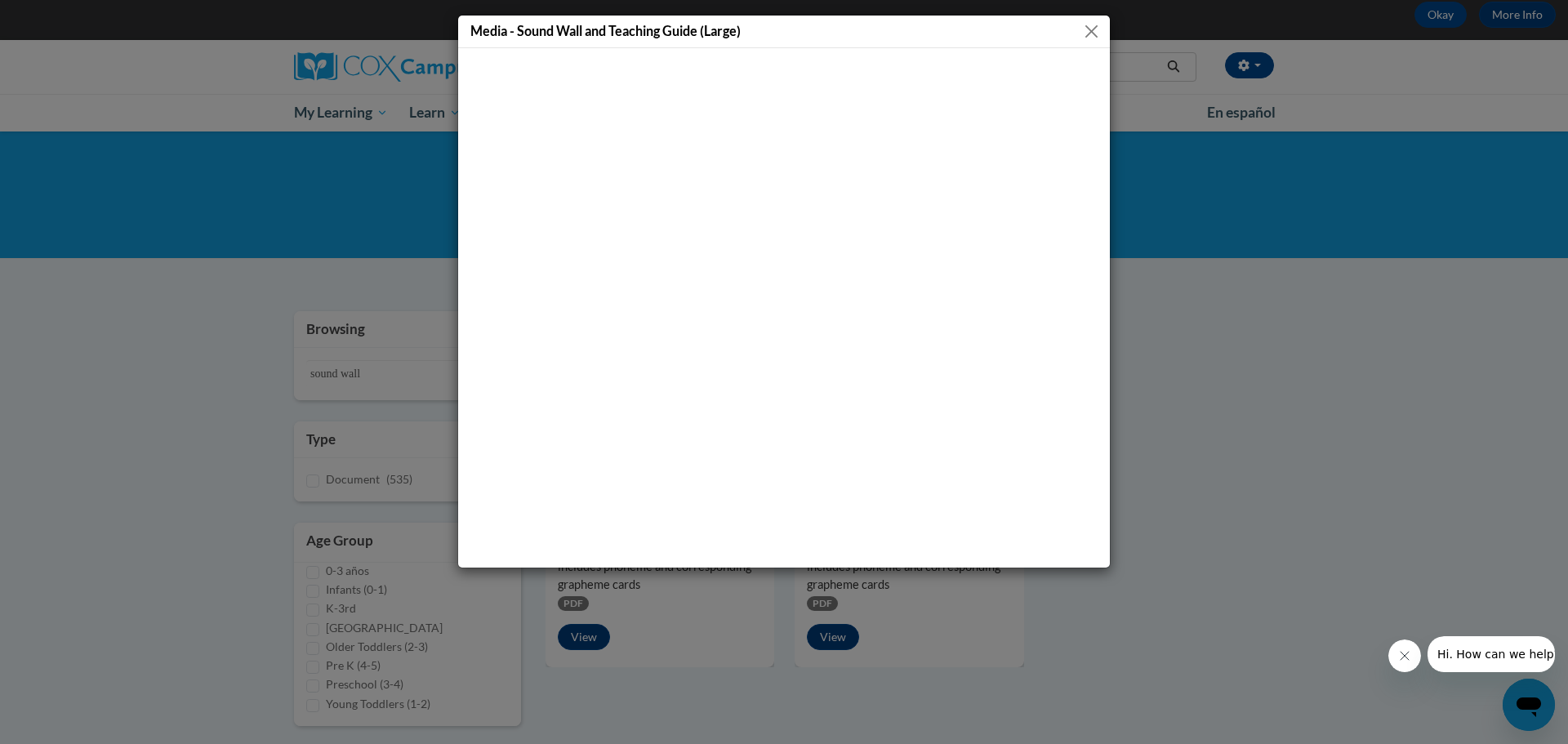
click at [1090, 24] on button "Close" at bounding box center [1091, 31] width 21 height 21
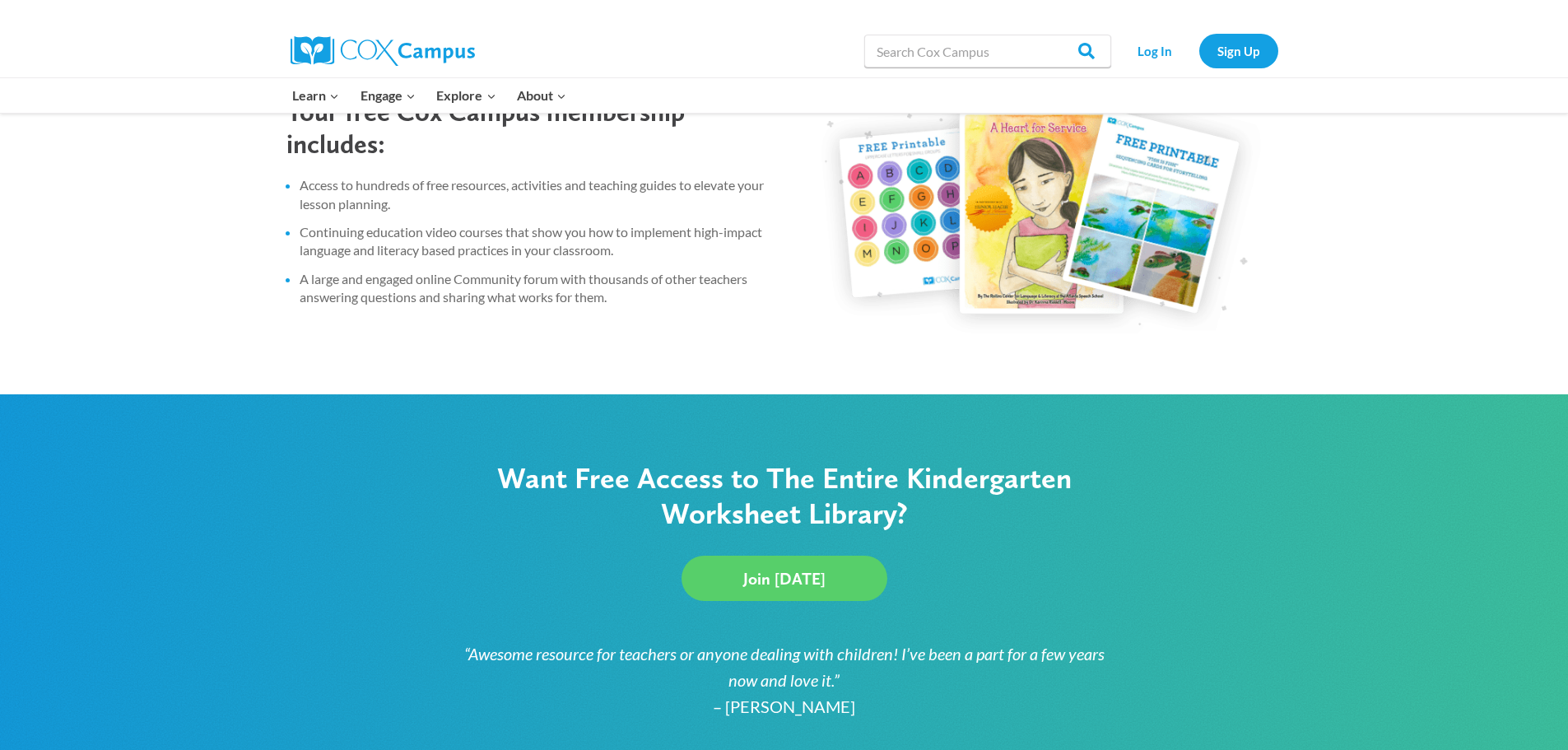
scroll to position [329, 0]
